Goal: Obtain resource: Download file/media

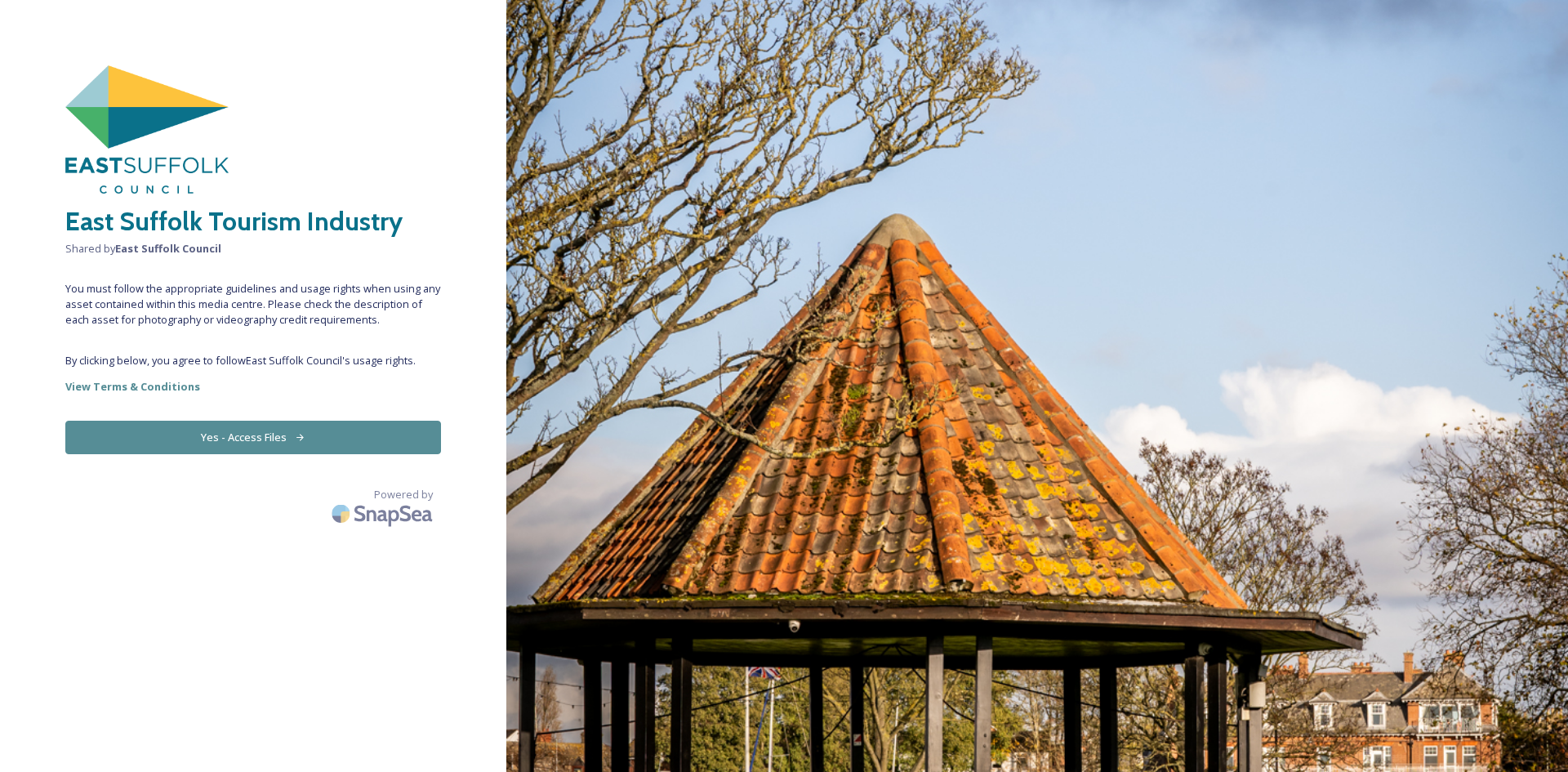
click at [278, 429] on button "Yes - Access Files" at bounding box center [253, 437] width 375 height 34
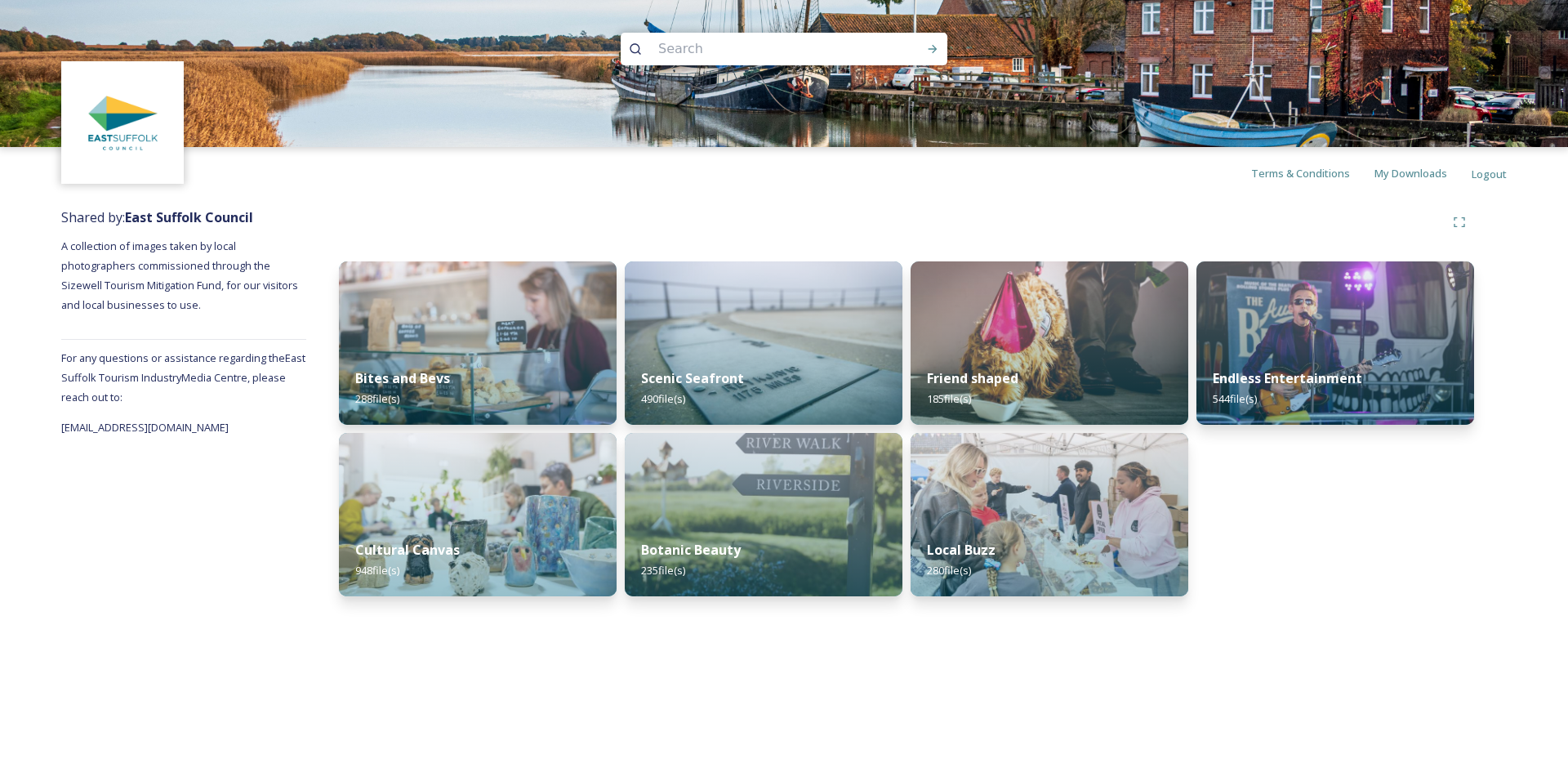
click at [693, 49] on input at bounding box center [761, 49] width 223 height 36
type input "aldeburgh"
click at [930, 50] on icon at bounding box center [933, 49] width 13 height 13
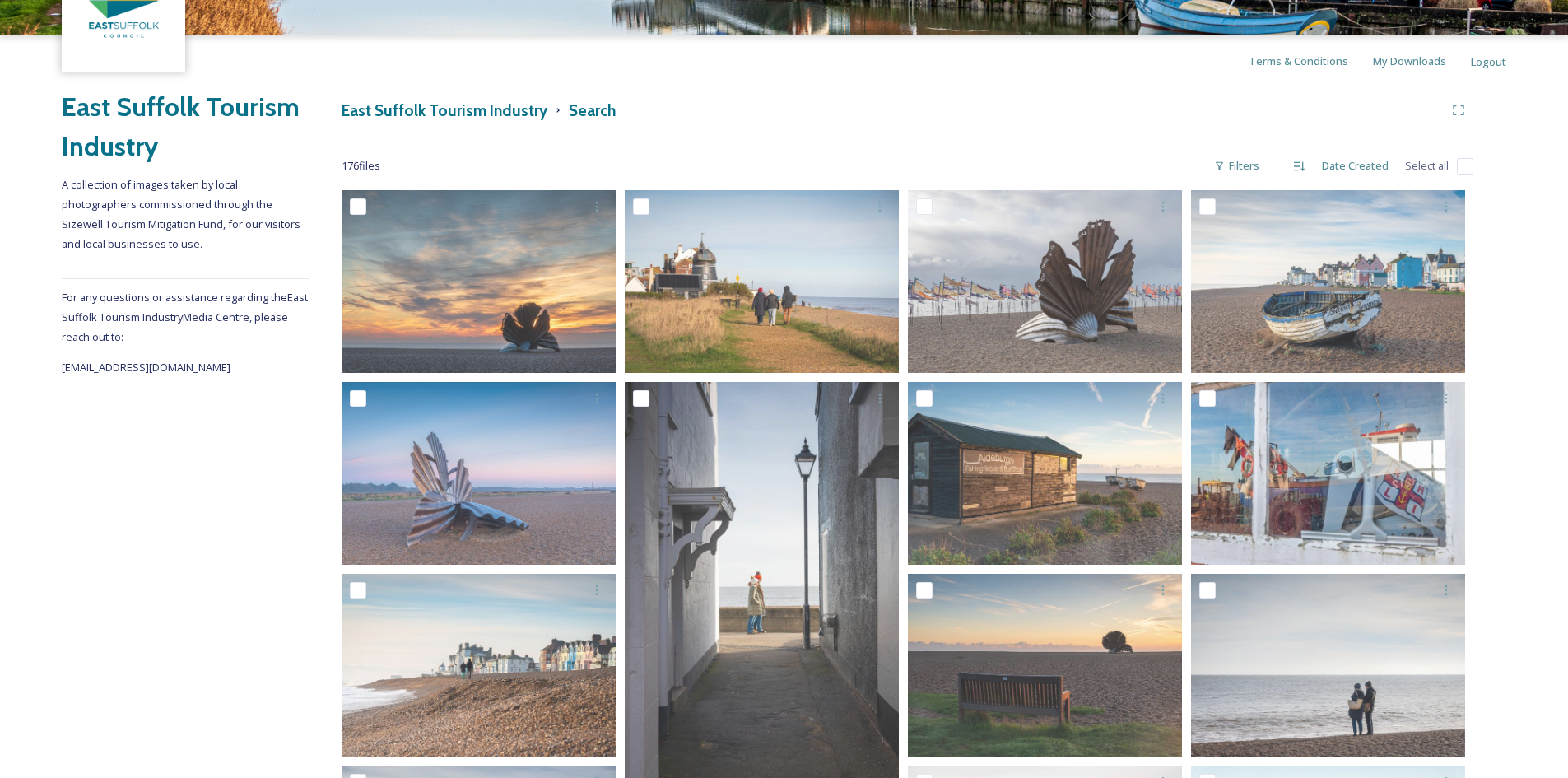
scroll to position [104, 0]
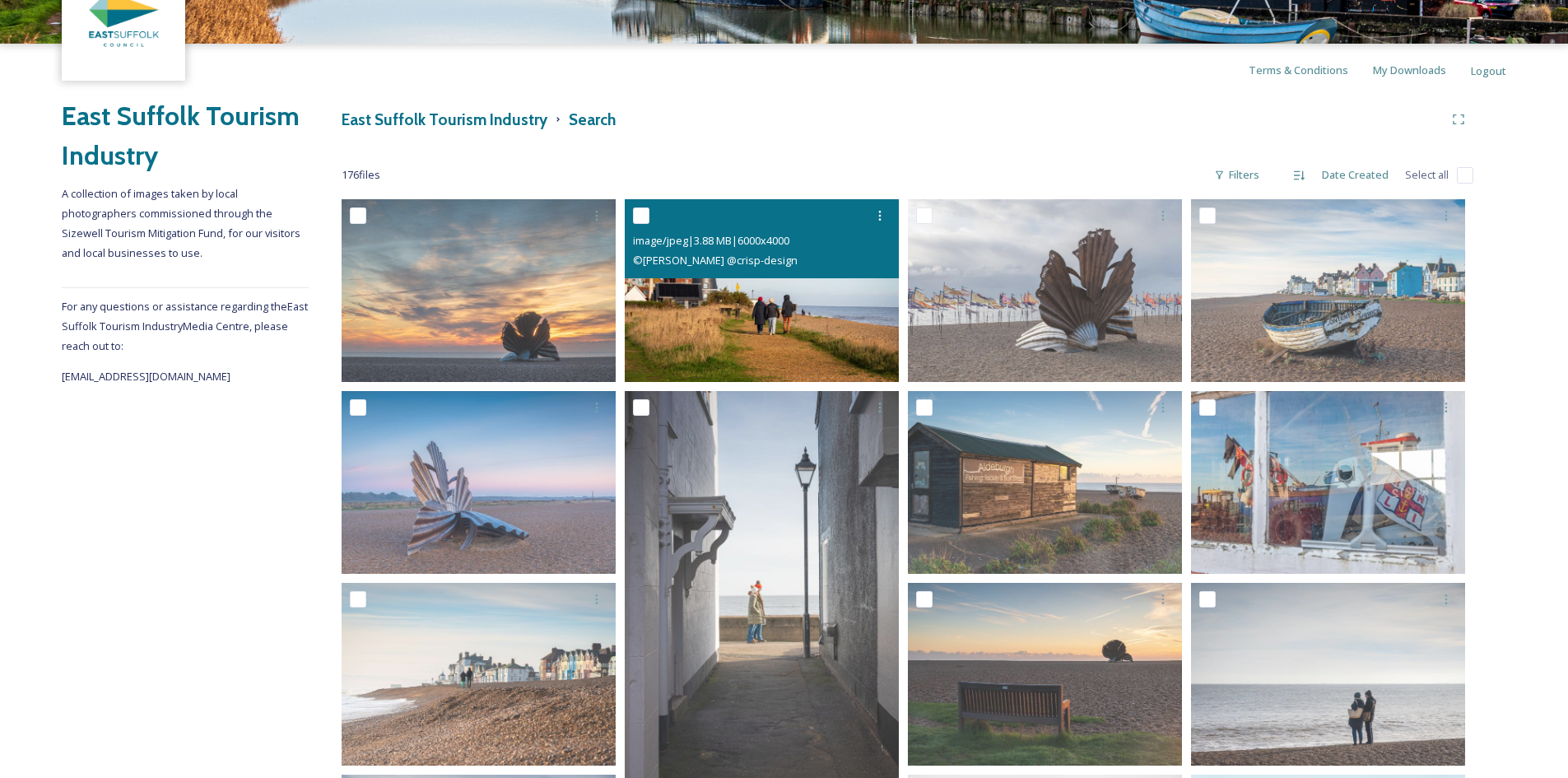
click at [754, 336] on img at bounding box center [762, 290] width 274 height 182
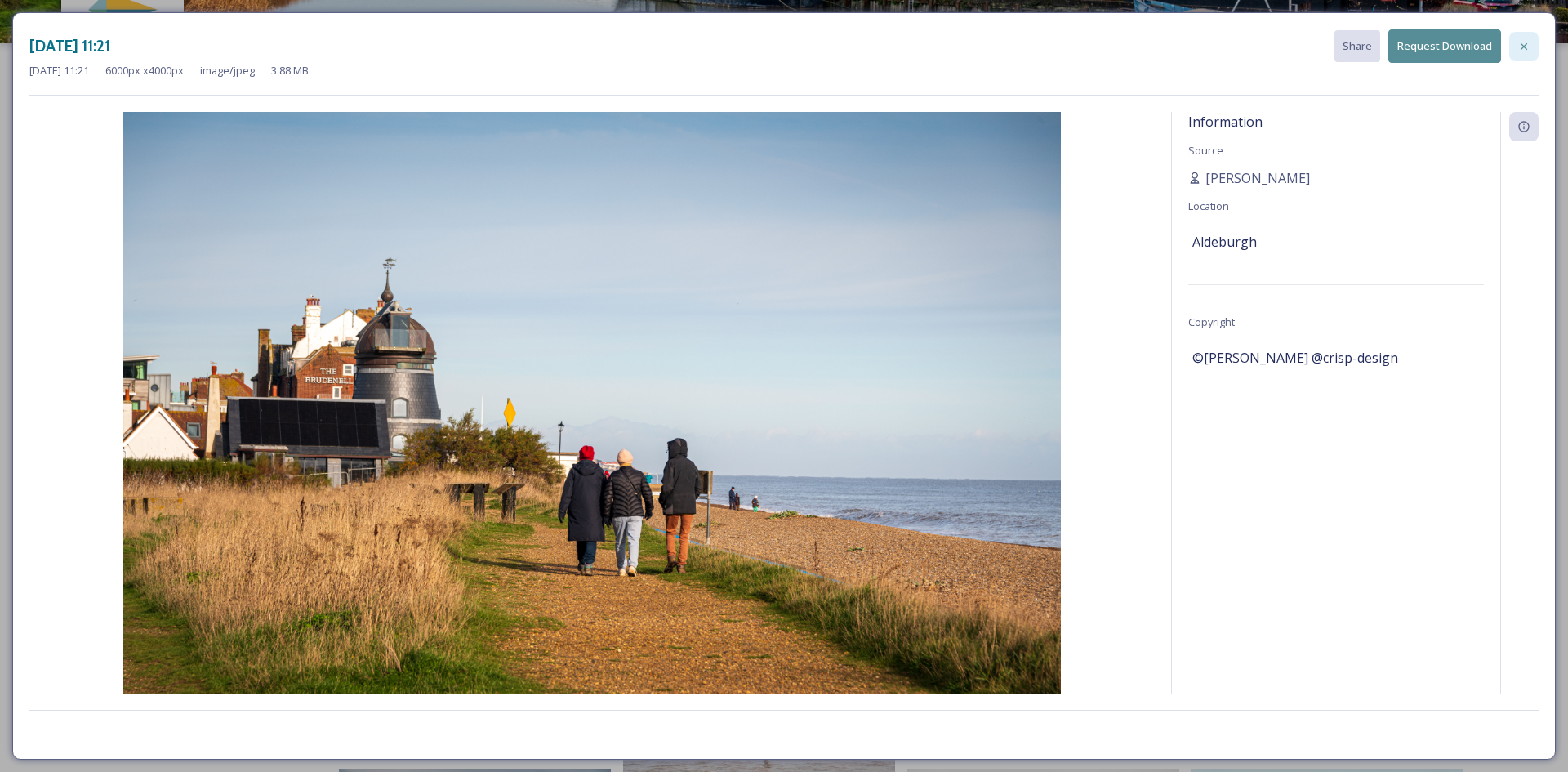
click at [1530, 49] on icon at bounding box center [1524, 46] width 13 height 13
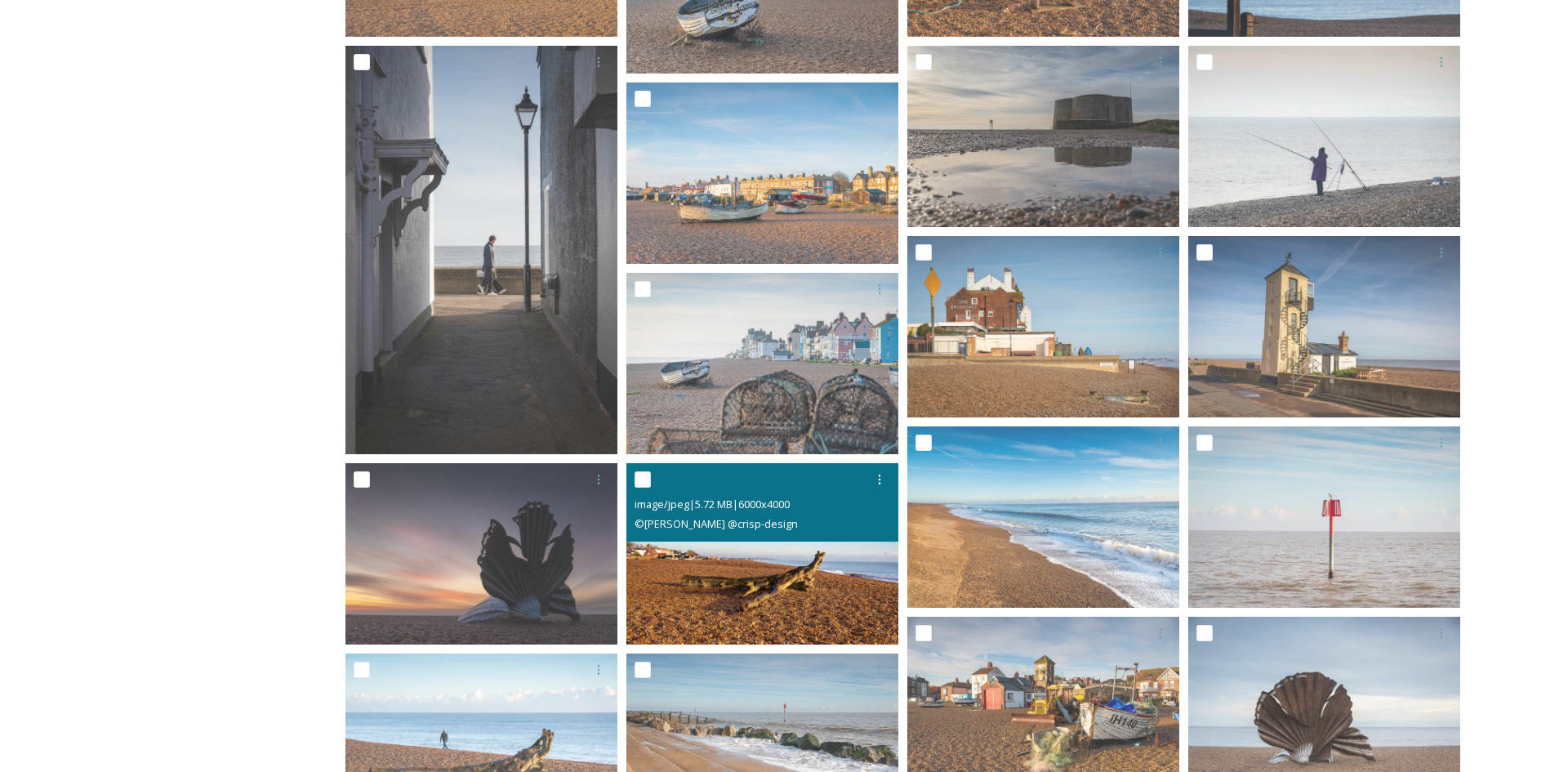
scroll to position [1819, 0]
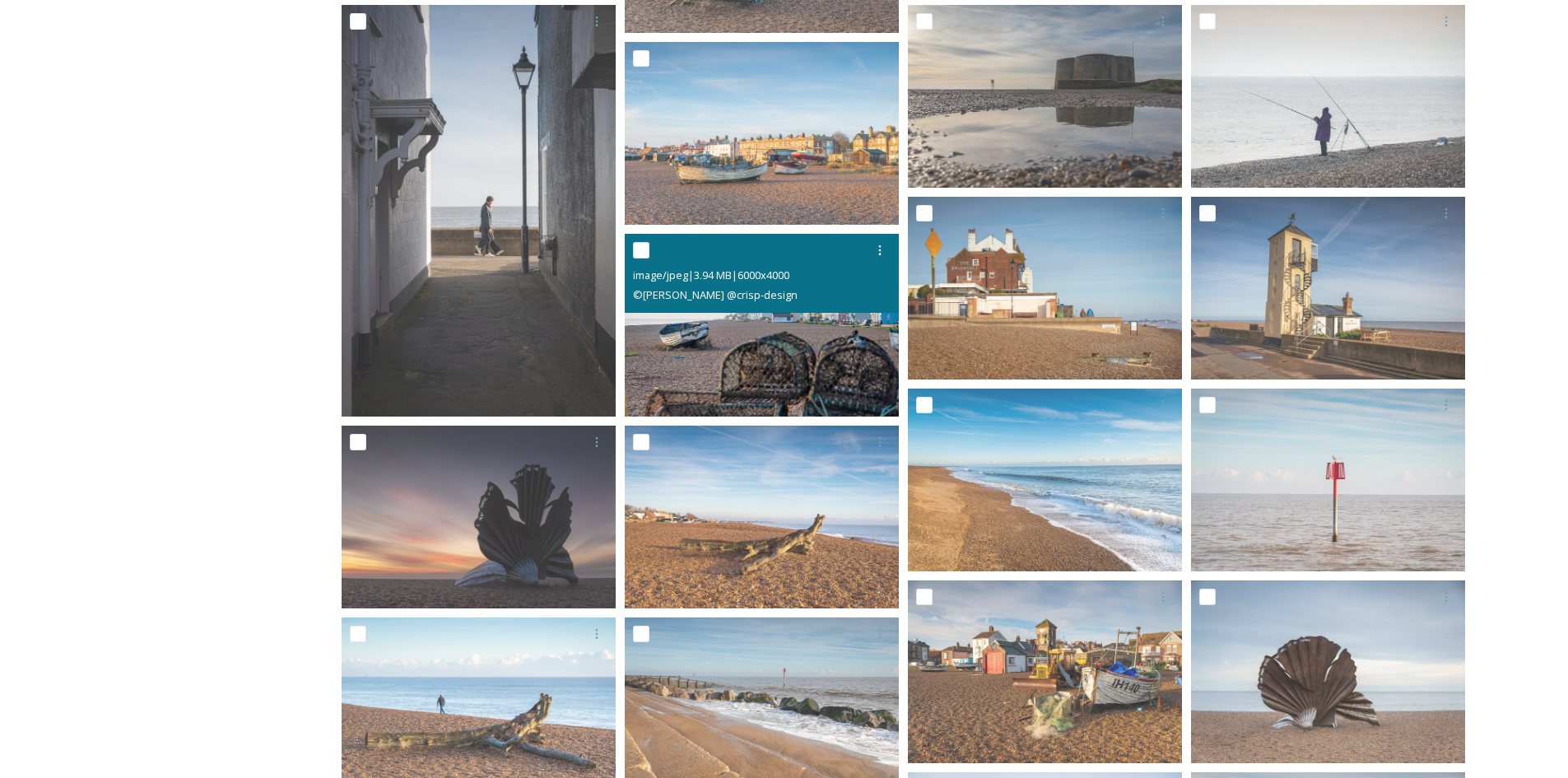
click at [764, 357] on img at bounding box center [762, 325] width 274 height 182
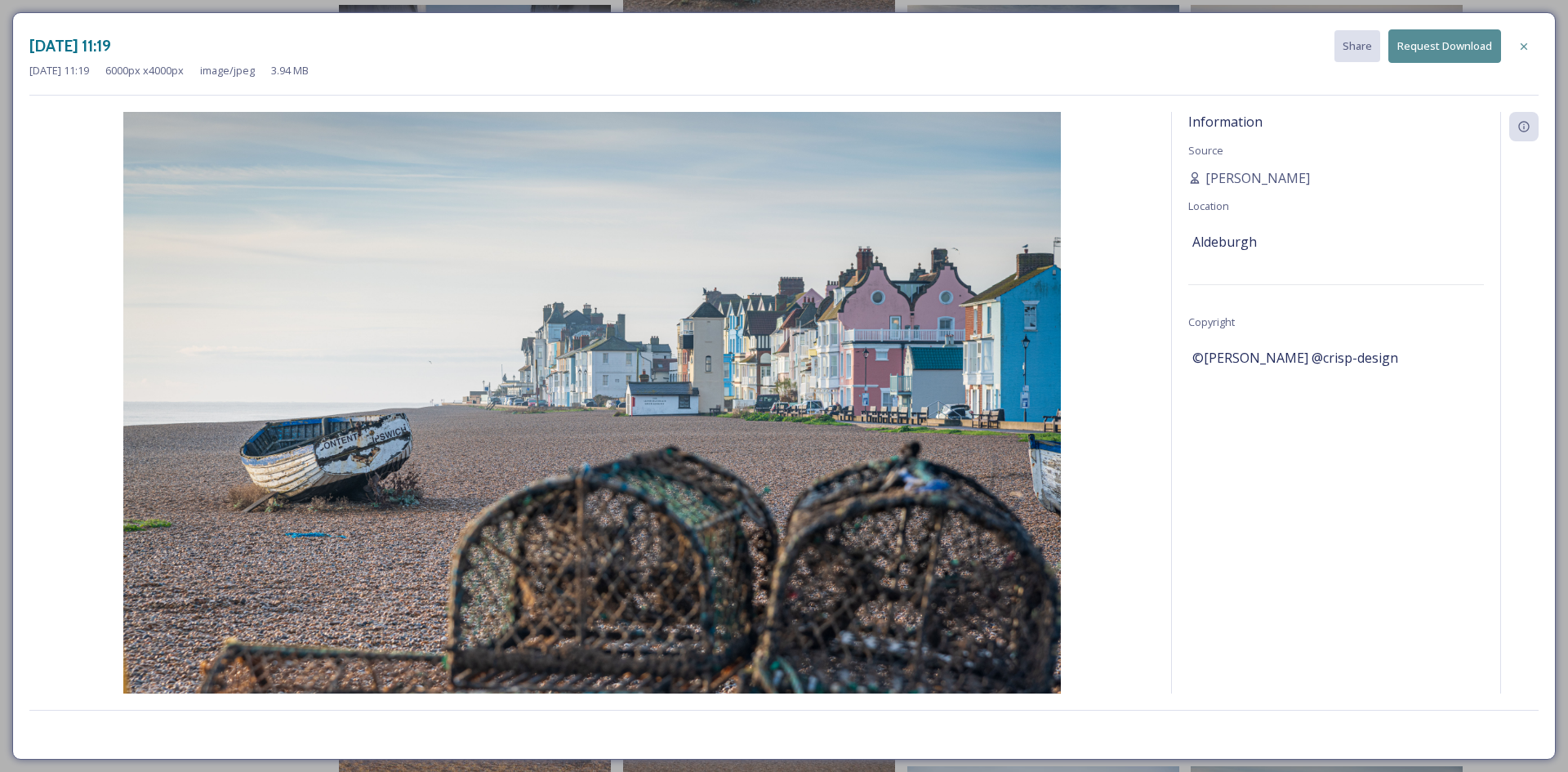
click at [1428, 53] on button "Request Download" at bounding box center [1445, 46] width 113 height 34
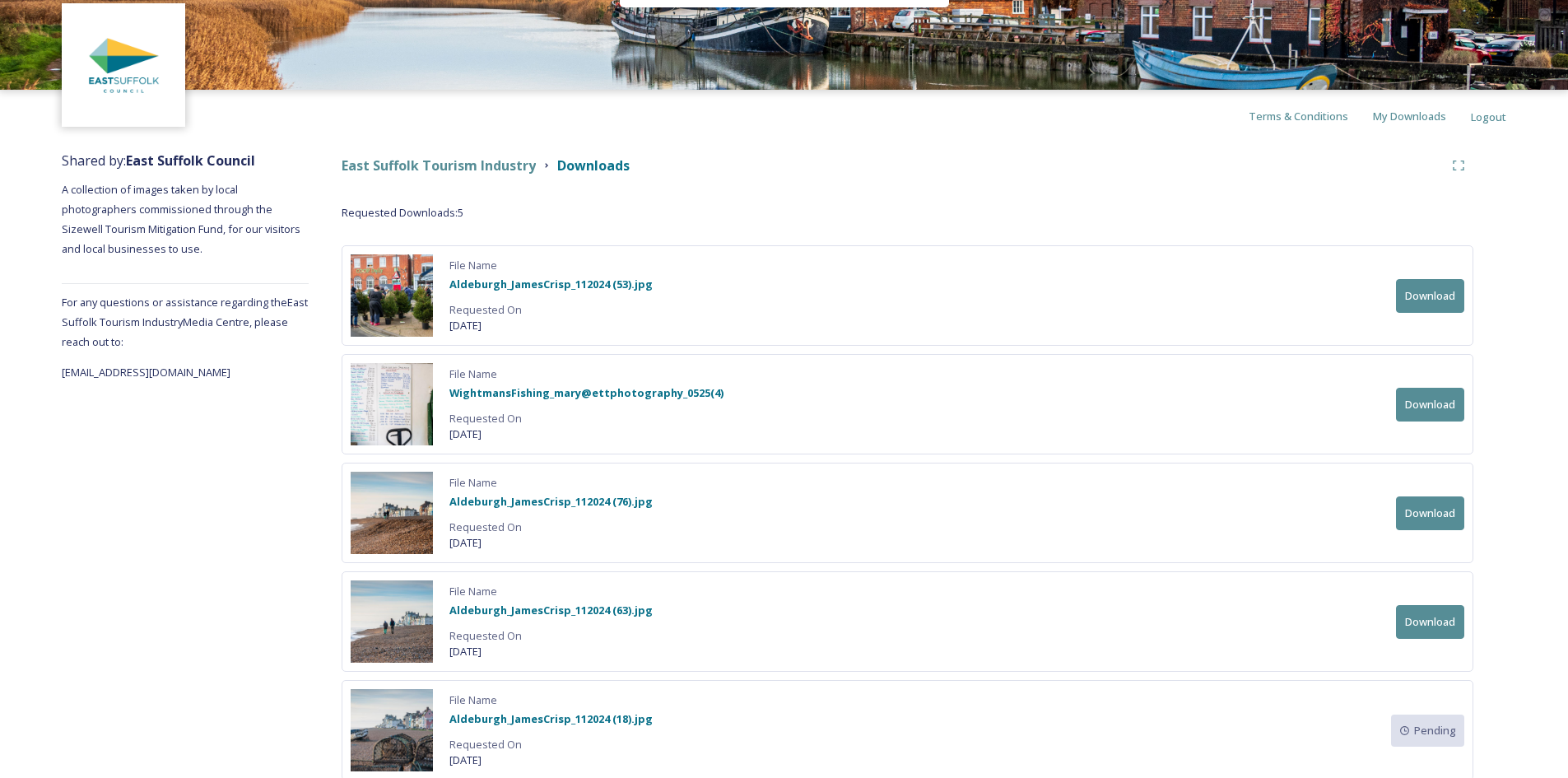
scroll to position [118, 0]
